Goal: Task Accomplishment & Management: Complete application form

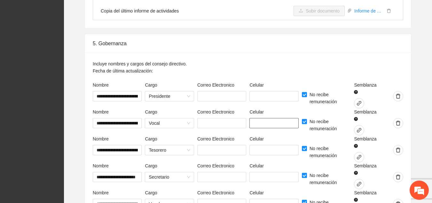
click at [271, 118] on input "text" at bounding box center [274, 123] width 49 height 10
click at [271, 118] on input "******" at bounding box center [274, 123] width 49 height 10
type input "**********"
click at [237, 118] on input "text" at bounding box center [222, 123] width 49 height 10
click at [359, 127] on icon "link" at bounding box center [359, 129] width 5 height 5
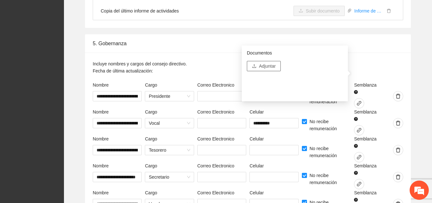
click at [269, 67] on span "Adjuntar" at bounding box center [267, 65] width 17 height 7
click at [271, 67] on span "Adjuntar" at bounding box center [267, 65] width 17 height 7
click at [411, 77] on div "**********" at bounding box center [248, 147] width 358 height 226
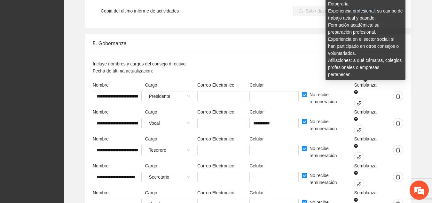
click at [360, 75] on div "Semblanza Curricular (máximo 2 páginas que incluya): Fotografía Experiencia pro…" at bounding box center [366, 34] width 80 height 100
click at [360, 135] on span "Semblanza" at bounding box center [365, 142] width 23 height 14
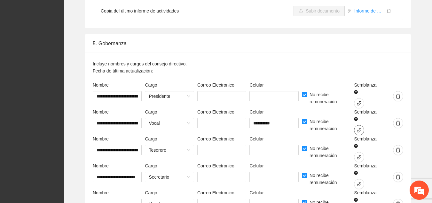
click at [359, 127] on icon "link" at bounding box center [359, 129] width 5 height 5
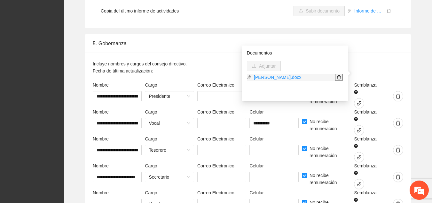
click at [337, 77] on icon "delete" at bounding box center [339, 77] width 4 height 4
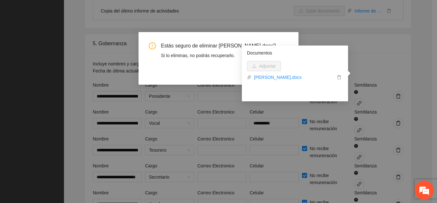
click at [227, 76] on div "Cancel OK" at bounding box center [219, 72] width 140 height 10
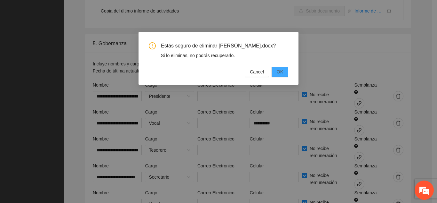
click at [281, 75] on span "OK" at bounding box center [280, 71] width 6 height 7
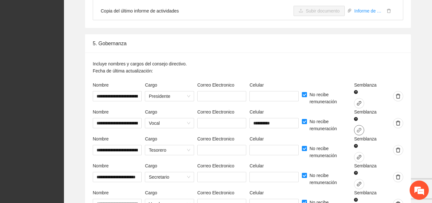
click at [360, 127] on icon "link" at bounding box center [359, 129] width 5 height 5
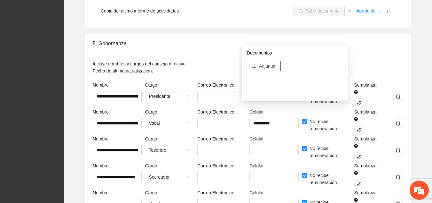
click at [275, 66] on span "Adjuntar" at bounding box center [267, 65] width 17 height 7
click at [296, 76] on link "[PERSON_NAME].pdf" at bounding box center [294, 77] width 84 height 7
click at [408, 82] on div "**********" at bounding box center [248, 156] width 326 height 208
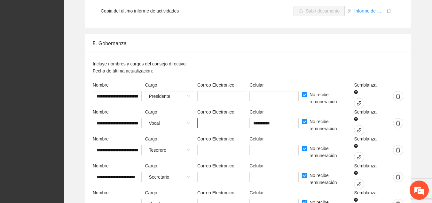
click at [235, 118] on input "text" at bounding box center [222, 123] width 49 height 10
type input "**********"
click at [289, 135] on div "Celular" at bounding box center [274, 140] width 49 height 10
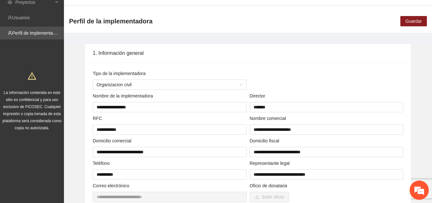
scroll to position [0, 0]
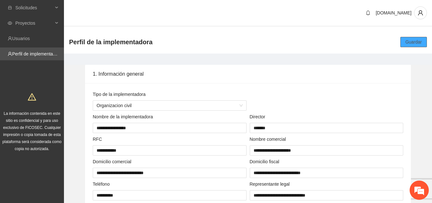
click at [415, 41] on span "Guardar" at bounding box center [414, 41] width 16 height 7
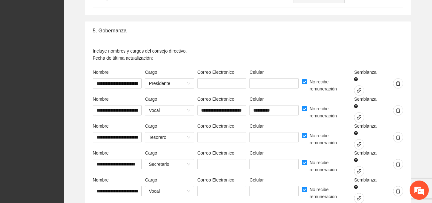
scroll to position [1594, 0]
click at [218, 132] on input "text" at bounding box center [222, 137] width 49 height 10
paste input "**********"
type input "**********"
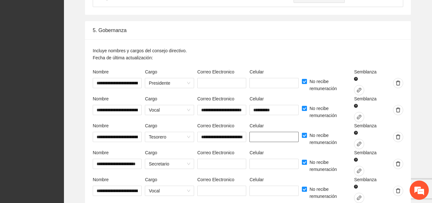
click at [278, 132] on input "text" at bounding box center [274, 137] width 49 height 10
click at [359, 141] on icon "link" at bounding box center [359, 143] width 5 height 5
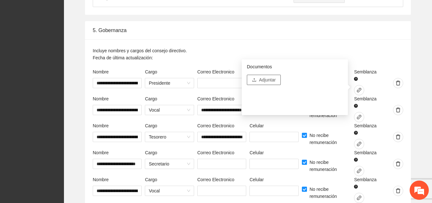
click at [261, 80] on span "Adjuntar" at bounding box center [267, 79] width 17 height 7
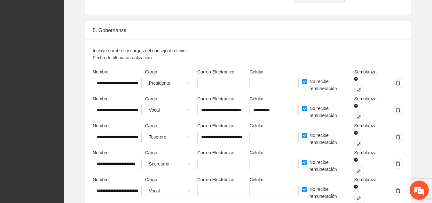
click at [413, 89] on div "**********" at bounding box center [248, 134] width 358 height 226
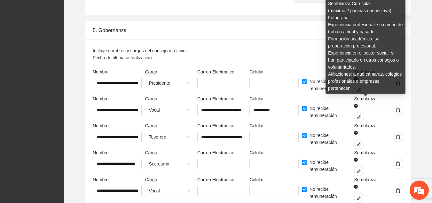
click at [360, 90] on div "Semblanza Curricular (máximo 2 páginas que incluya): Fotografía Experiencia pro…" at bounding box center [366, 48] width 80 height 100
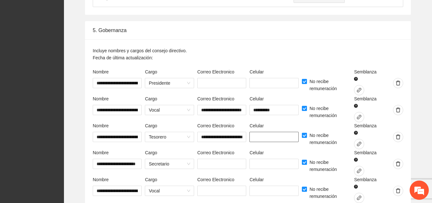
click at [278, 132] on input "text" at bounding box center [274, 137] width 49 height 10
paste input "**********"
type input "**********"
click at [271, 158] on input "text" at bounding box center [274, 163] width 49 height 10
type input "**********"
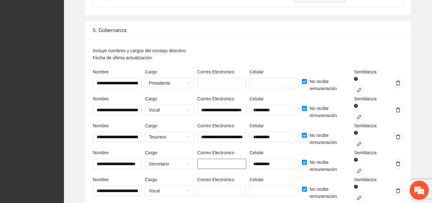
click at [236, 158] on input "text" at bounding box center [222, 163] width 49 height 10
click at [398, 161] on icon "delete" at bounding box center [398, 163] width 5 height 5
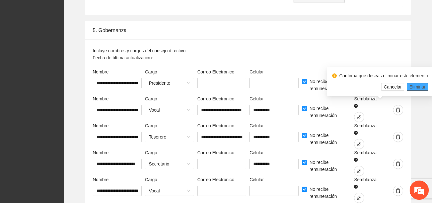
click at [418, 87] on span "Eliminar" at bounding box center [418, 86] width 16 height 7
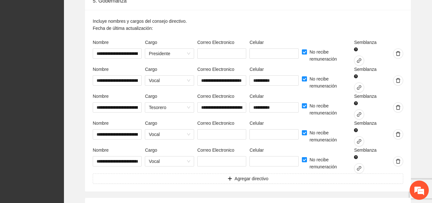
scroll to position [1623, 0]
click at [259, 175] on span "Agregar directivo" at bounding box center [252, 178] width 34 height 7
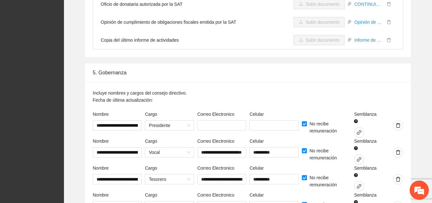
scroll to position [1552, 0]
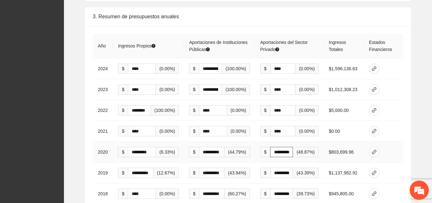
click at [286, 147] on input "**********" at bounding box center [281, 152] width 23 height 10
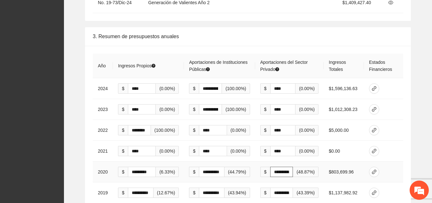
scroll to position [1084, 0]
click at [374, 128] on icon "link" at bounding box center [374, 130] width 5 height 5
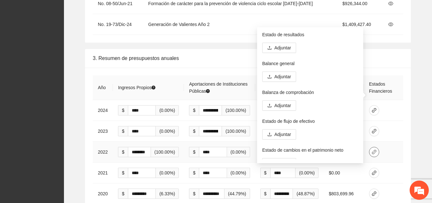
scroll to position [1062, 0]
click at [283, 49] on span "Adjuntar" at bounding box center [283, 47] width 17 height 7
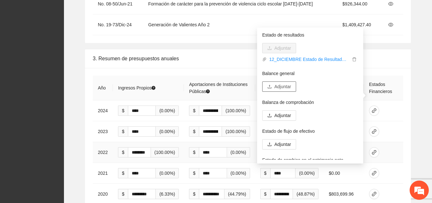
click at [286, 87] on span "Adjuntar" at bounding box center [283, 86] width 17 height 7
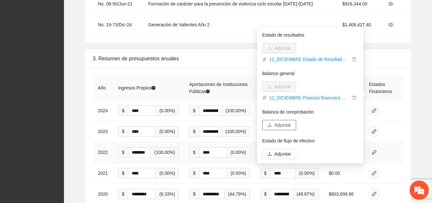
click at [283, 125] on span "Adjuntar" at bounding box center [283, 124] width 17 height 7
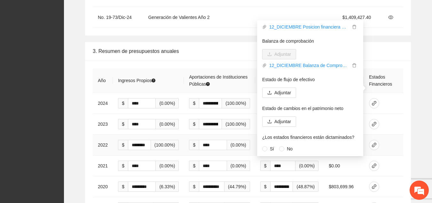
scroll to position [1069, 0]
click at [412, 70] on div "**********" at bounding box center [248, 168] width 358 height 253
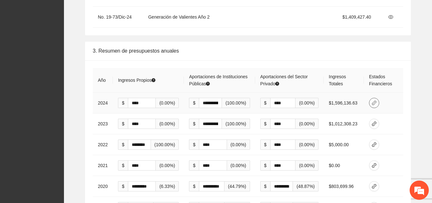
click at [373, 101] on icon "link" at bounding box center [374, 103] width 4 height 4
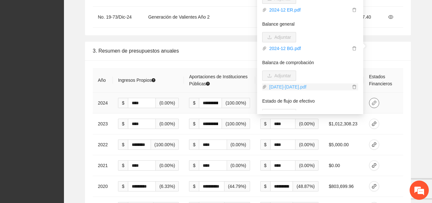
scroll to position [64, 0]
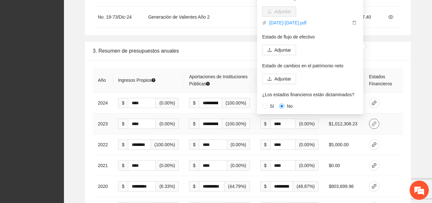
click at [375, 121] on icon "link" at bounding box center [374, 123] width 5 height 5
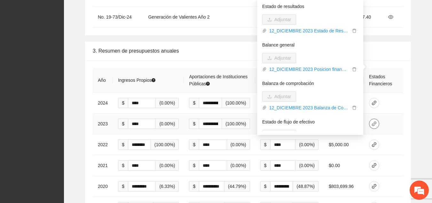
scroll to position [63, 0]
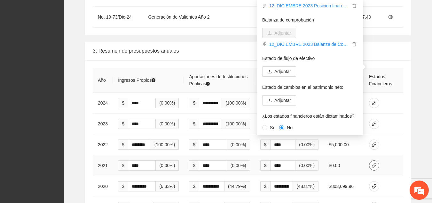
click at [375, 163] on icon "link" at bounding box center [374, 165] width 5 height 5
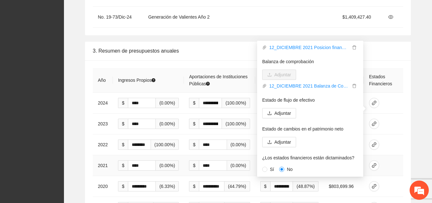
click at [366, 124] on div "Estado de resultados Adjuntar 12_DICIEMBRE 2021Estado de Resultados.pdf Balance…" at bounding box center [312, 109] width 111 height 136
click at [373, 183] on icon "link" at bounding box center [374, 185] width 5 height 5
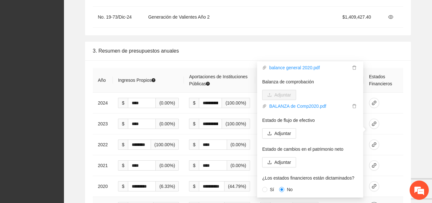
click at [374, 202] on icon "link" at bounding box center [374, 206] width 5 height 5
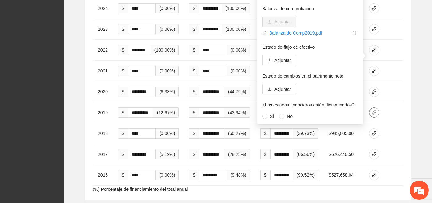
scroll to position [1164, 0]
click at [288, 116] on span "No" at bounding box center [290, 115] width 11 height 7
click at [375, 130] on icon "link" at bounding box center [374, 132] width 5 height 5
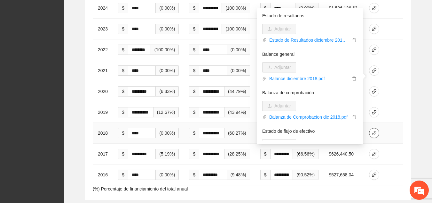
scroll to position [63, 0]
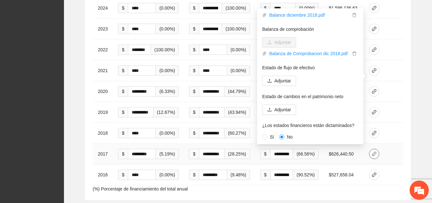
click at [374, 151] on icon "link" at bounding box center [374, 153] width 5 height 5
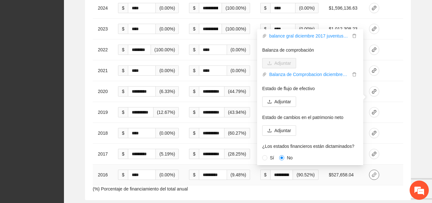
click at [374, 172] on icon "link" at bounding box center [374, 174] width 5 height 5
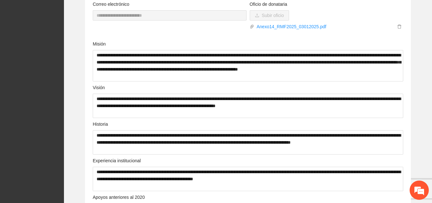
scroll to position [0, 0]
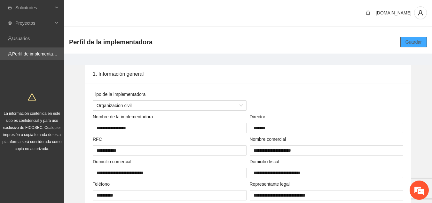
click at [414, 41] on span "Guardar" at bounding box center [414, 41] width 16 height 7
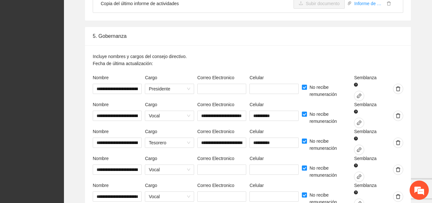
scroll to position [1585, 0]
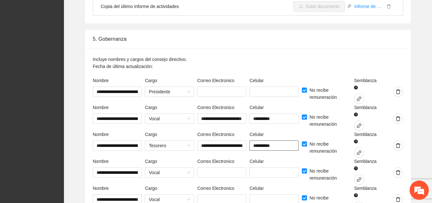
click at [296, 140] on input "**********" at bounding box center [274, 145] width 49 height 10
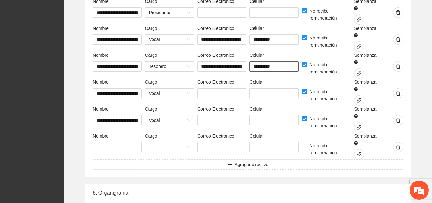
scroll to position [1676, 0]
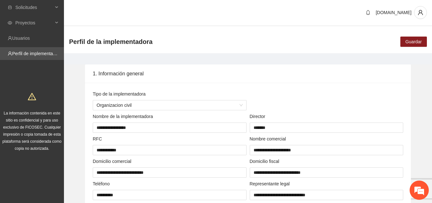
scroll to position [0, 0]
